Goal: Task Accomplishment & Management: Manage account settings

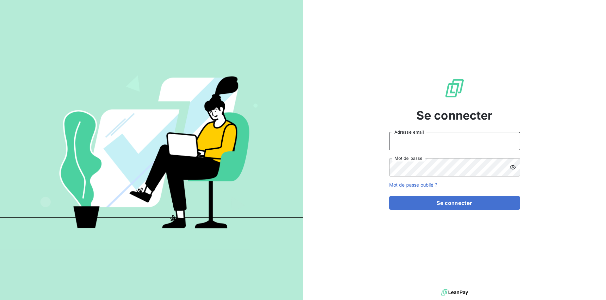
click at [461, 143] on input "Adresse email" at bounding box center [454, 141] width 131 height 18
type input "vincent.debzac@crous-bfc.fr"
click at [477, 143] on input "vincent.debzac@crous-bfc.fr" at bounding box center [454, 141] width 131 height 18
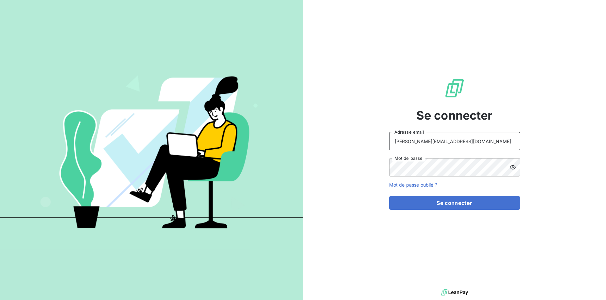
click at [477, 143] on input "vincent.debzac@crous-bfc.fr" at bounding box center [454, 141] width 131 height 18
click at [389, 196] on button "Se connecter" at bounding box center [454, 203] width 131 height 14
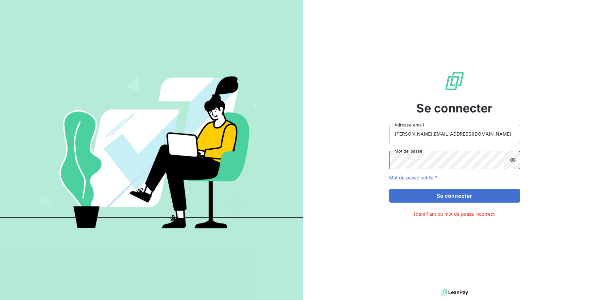
click at [389, 189] on button "Se connecter" at bounding box center [454, 196] width 131 height 14
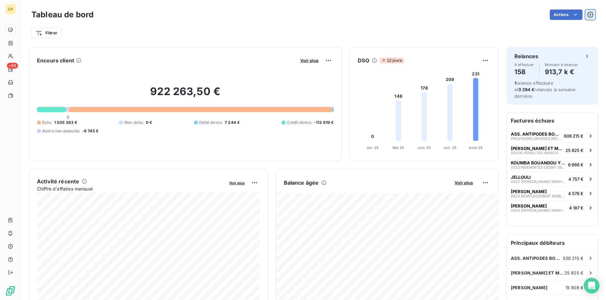
click at [591, 14] on icon "button" at bounding box center [591, 15] width 2 height 2
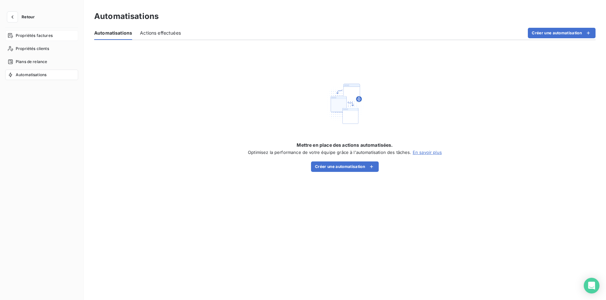
click at [29, 34] on span "Propriétés factures" at bounding box center [34, 36] width 37 height 6
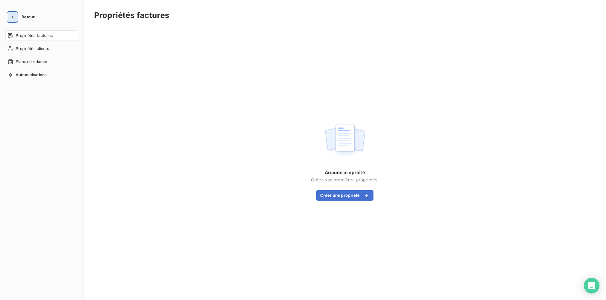
click at [15, 15] on button "button" at bounding box center [12, 17] width 10 height 10
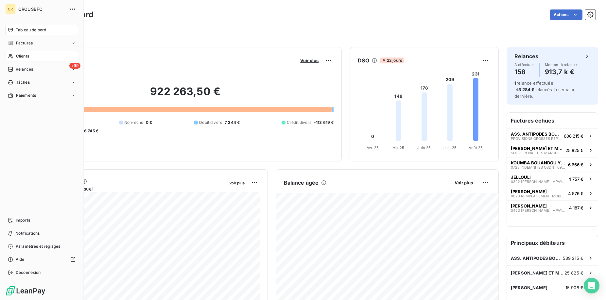
click at [8, 56] on icon at bounding box center [11, 56] width 6 height 5
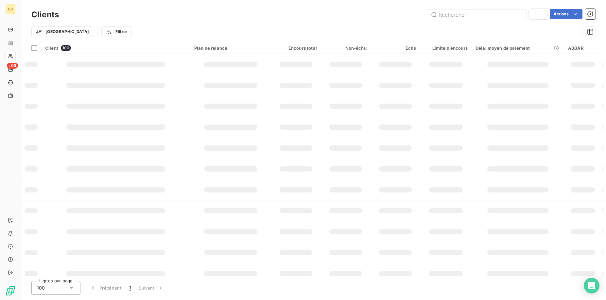
click at [493, 20] on div "Clients Actions" at bounding box center [313, 15] width 564 height 14
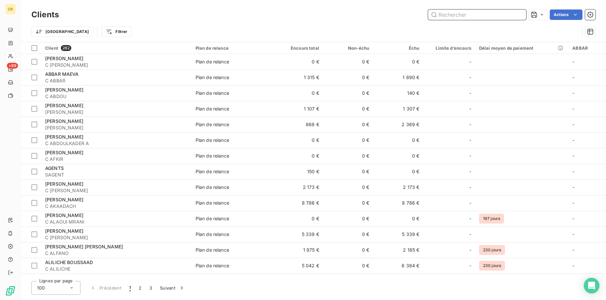
click at [492, 15] on input "text" at bounding box center [477, 14] width 98 height 10
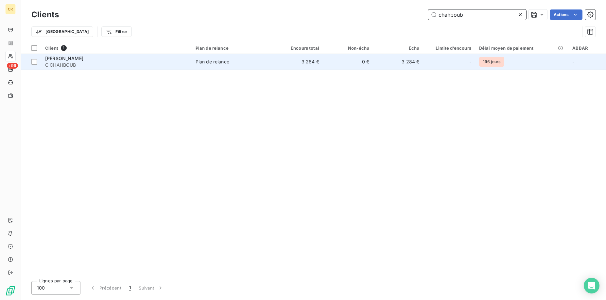
type input "chahboub"
click at [136, 64] on span "C CHAHBOUB" at bounding box center [116, 65] width 143 height 7
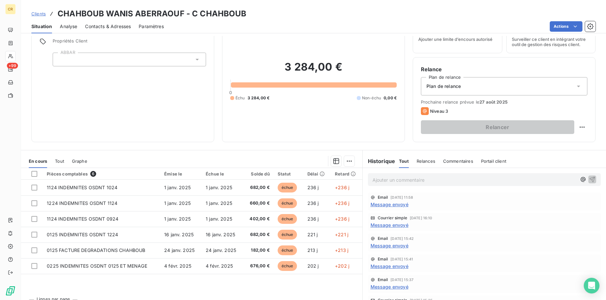
scroll to position [42, 0]
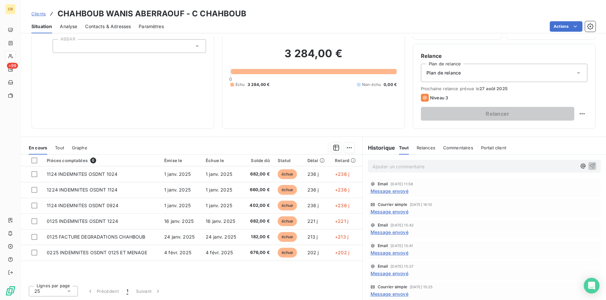
click at [492, 77] on div "Plan de relance" at bounding box center [504, 73] width 166 height 18
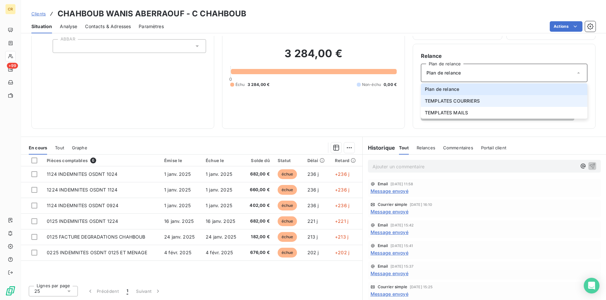
click at [479, 103] on span "TEMPLATES COURRIERS" at bounding box center [452, 101] width 55 height 7
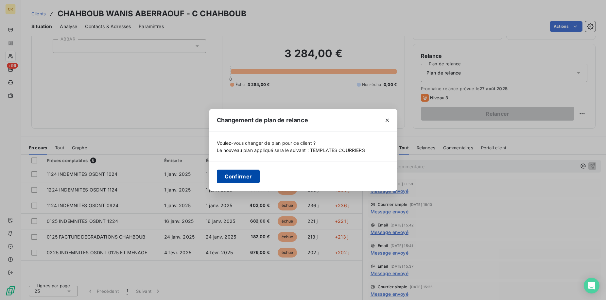
click at [230, 175] on button "Confirmer" at bounding box center [238, 177] width 43 height 14
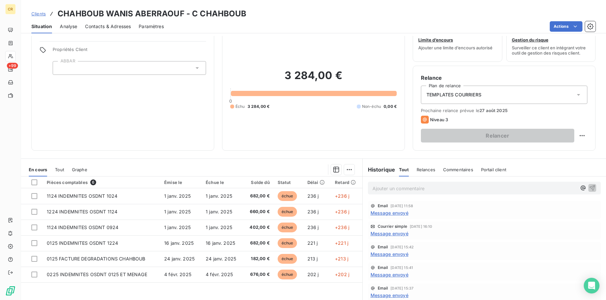
scroll to position [0, 0]
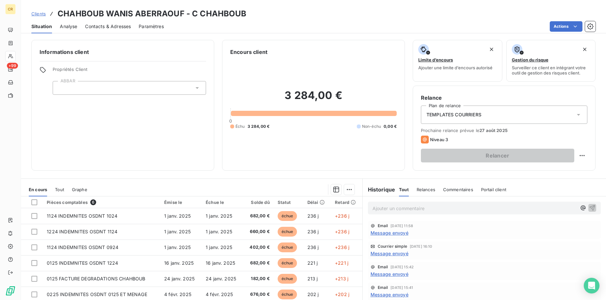
click at [529, 112] on div "TEMPLATES COURRIERS" at bounding box center [504, 115] width 166 height 18
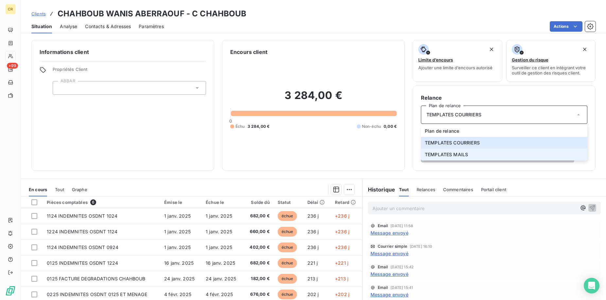
click at [475, 153] on li "TEMPLATES MAILS" at bounding box center [504, 155] width 166 height 12
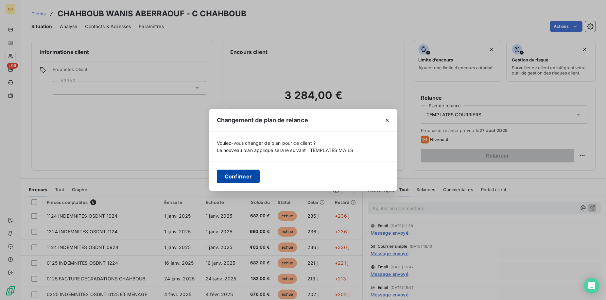
click at [232, 180] on button "Confirmer" at bounding box center [238, 177] width 43 height 14
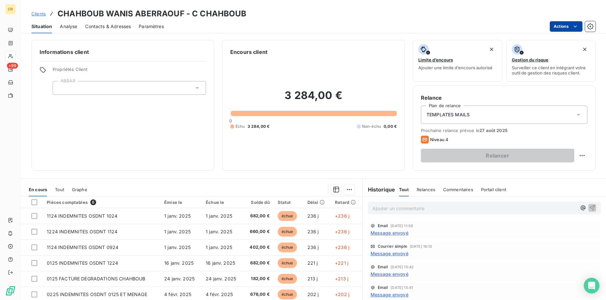
click at [574, 25] on html "CR +99 Clients CHAHBOUB WANIS ABERRAOUF - C CHAHBOUB Situation Analyse Contacts…" at bounding box center [303, 150] width 606 height 300
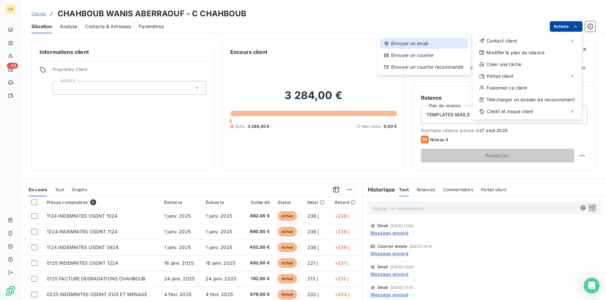
click at [428, 45] on div "Envoyer un email" at bounding box center [424, 43] width 88 height 10
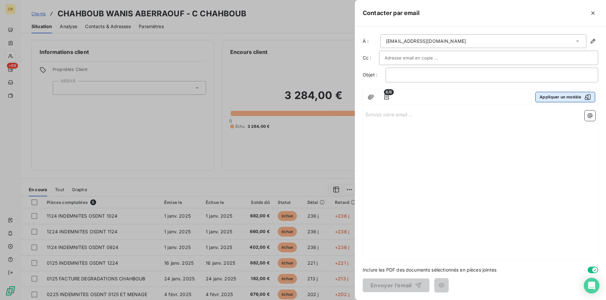
click at [547, 95] on button "Appliquer un modèle" at bounding box center [565, 97] width 60 height 10
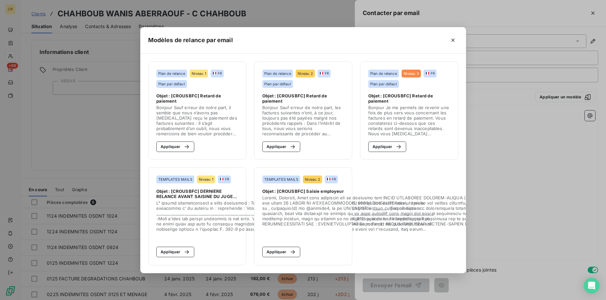
click at [212, 192] on span "Objet : [CROUSBFC] DERNIERE RELANCE AVANT SAISINE DU JUGE DE L'EXECUTION" at bounding box center [197, 194] width 82 height 10
click at [329, 194] on span "Objet : [CROUSBFC] Saisie employeur" at bounding box center [302, 191] width 81 height 5
click at [339, 219] on span at bounding box center [401, 210] width 278 height 31
click at [452, 39] on icon "button" at bounding box center [452, 40] width 3 height 3
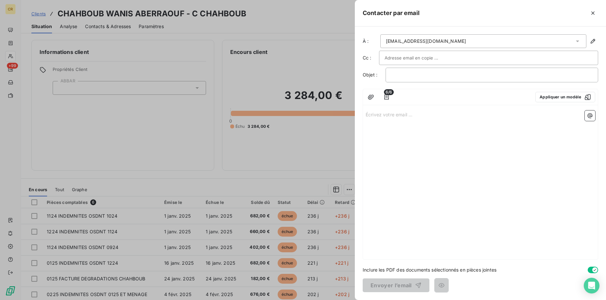
click at [316, 162] on div at bounding box center [303, 150] width 606 height 300
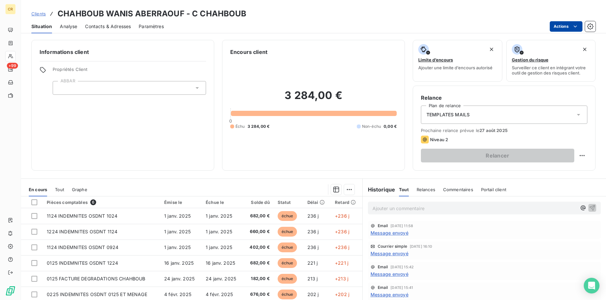
click at [501, 114] on div "TEMPLATES MAILS" at bounding box center [504, 115] width 166 height 18
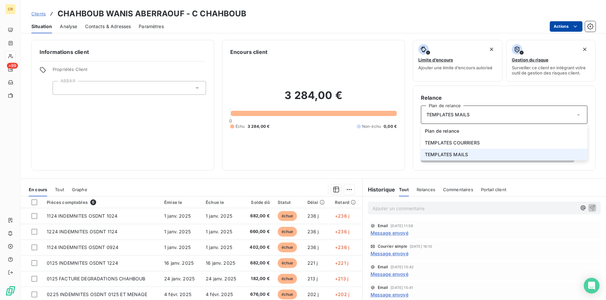
click at [467, 151] on span "TEMPLATES MAILS" at bounding box center [446, 154] width 43 height 7
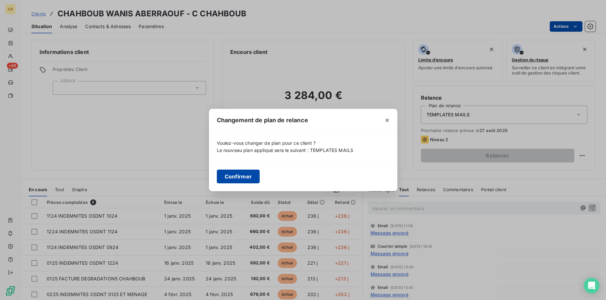
click at [244, 176] on button "Confirmer" at bounding box center [238, 177] width 43 height 14
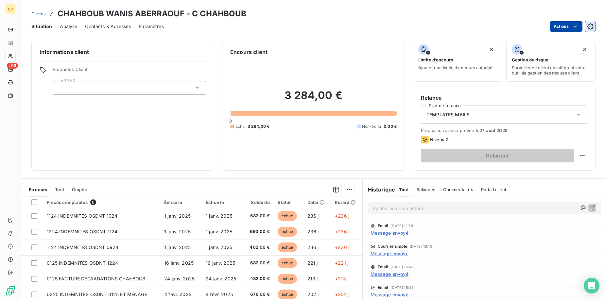
click at [592, 25] on icon "button" at bounding box center [590, 26] width 7 height 7
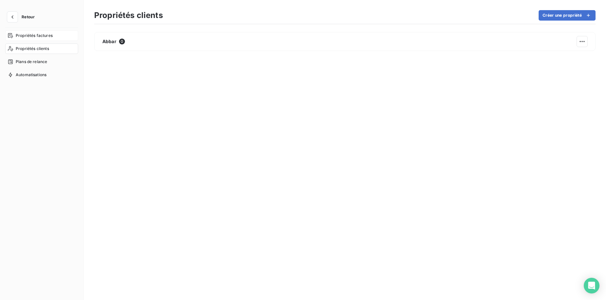
click at [33, 34] on span "Propriétés factures" at bounding box center [34, 36] width 37 height 6
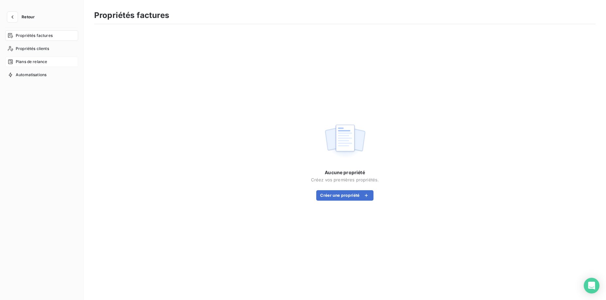
click at [30, 61] on span "Plans de relance" at bounding box center [31, 62] width 31 height 6
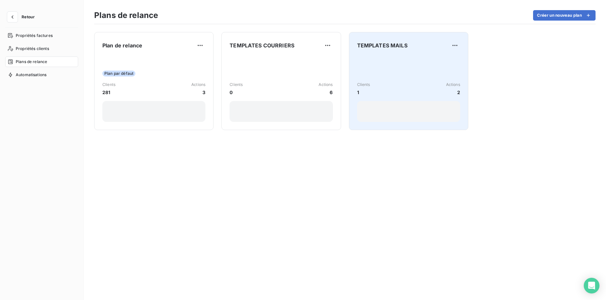
click at [358, 70] on div "Clients 1 Actions 2" at bounding box center [408, 89] width 103 height 66
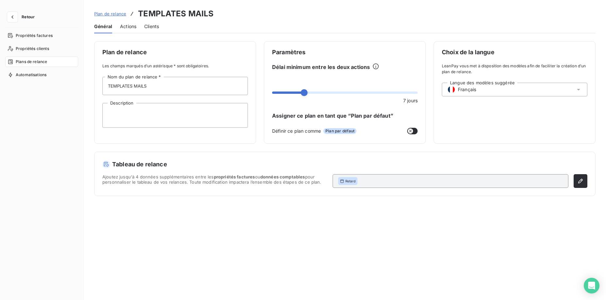
click at [147, 170] on div "Tableau de relance Ajoutez jusqu'à 4 données supplémentaires entre les propriét…" at bounding box center [344, 174] width 485 height 28
click at [126, 27] on span "Actions" at bounding box center [128, 26] width 16 height 7
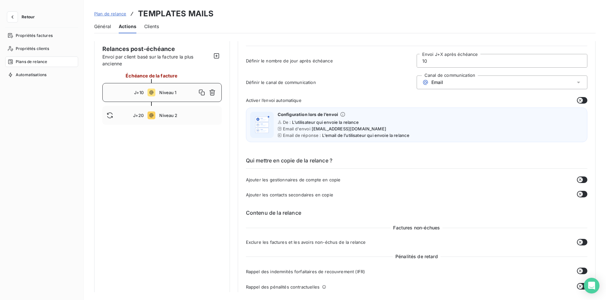
scroll to position [33, 0]
click at [167, 114] on span "Niveau 2" at bounding box center [188, 115] width 58 height 5
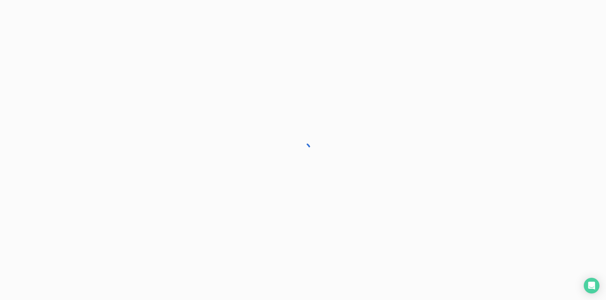
type input "20"
